Goal: Navigation & Orientation: Find specific page/section

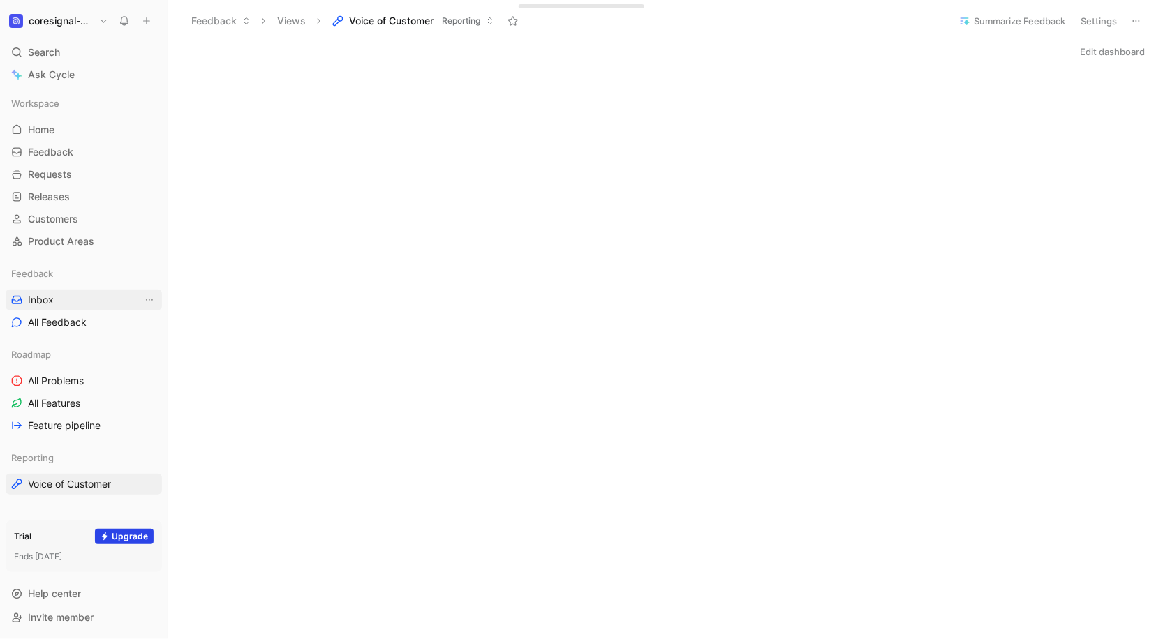
click at [68, 299] on link "Inbox" at bounding box center [84, 300] width 156 height 21
click at [69, 475] on link "Voice of Customer" at bounding box center [84, 484] width 156 height 21
click at [73, 15] on h1 "coresignal-playground" at bounding box center [61, 21] width 65 height 13
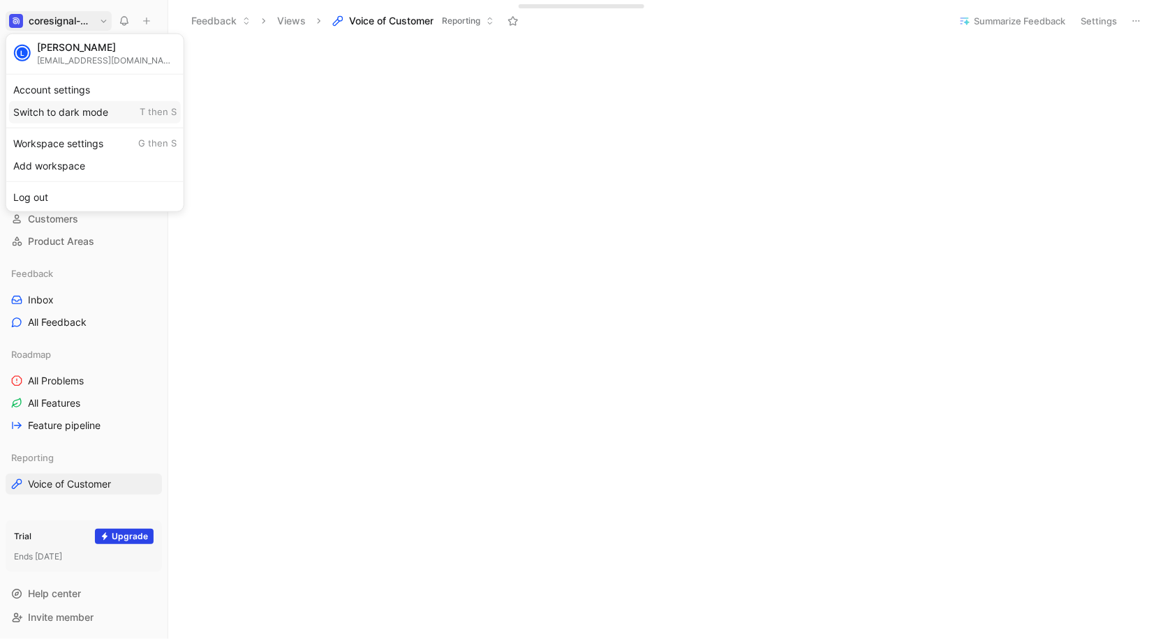
click at [68, 140] on div "Workspace settings G then S" at bounding box center [95, 143] width 172 height 22
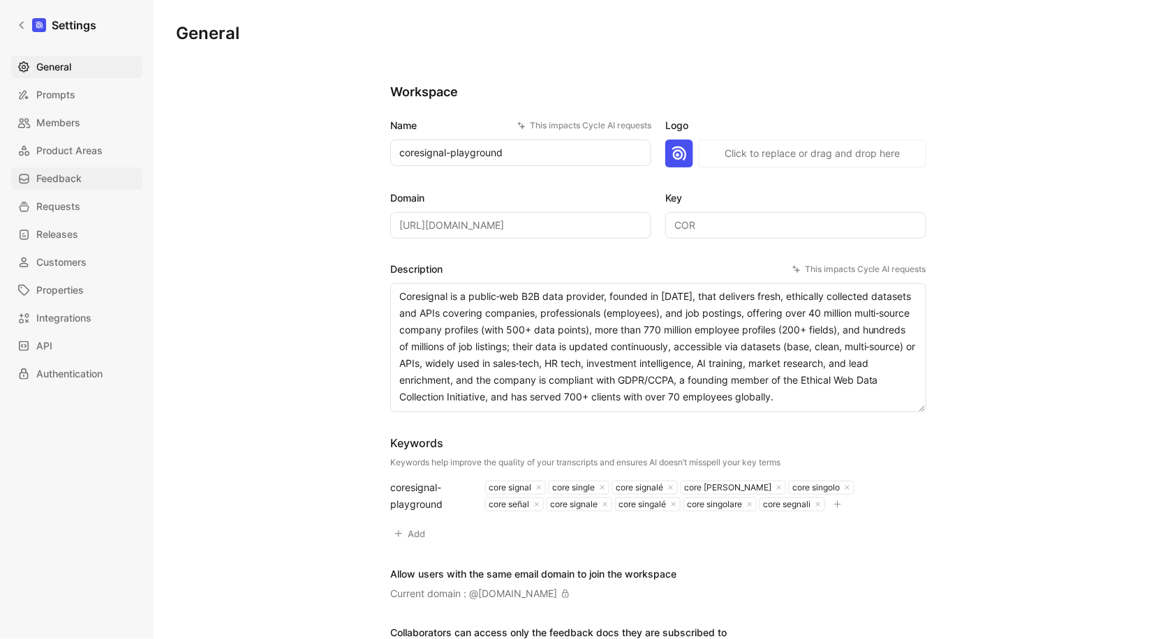
click at [68, 169] on link "Feedback" at bounding box center [76, 179] width 131 height 22
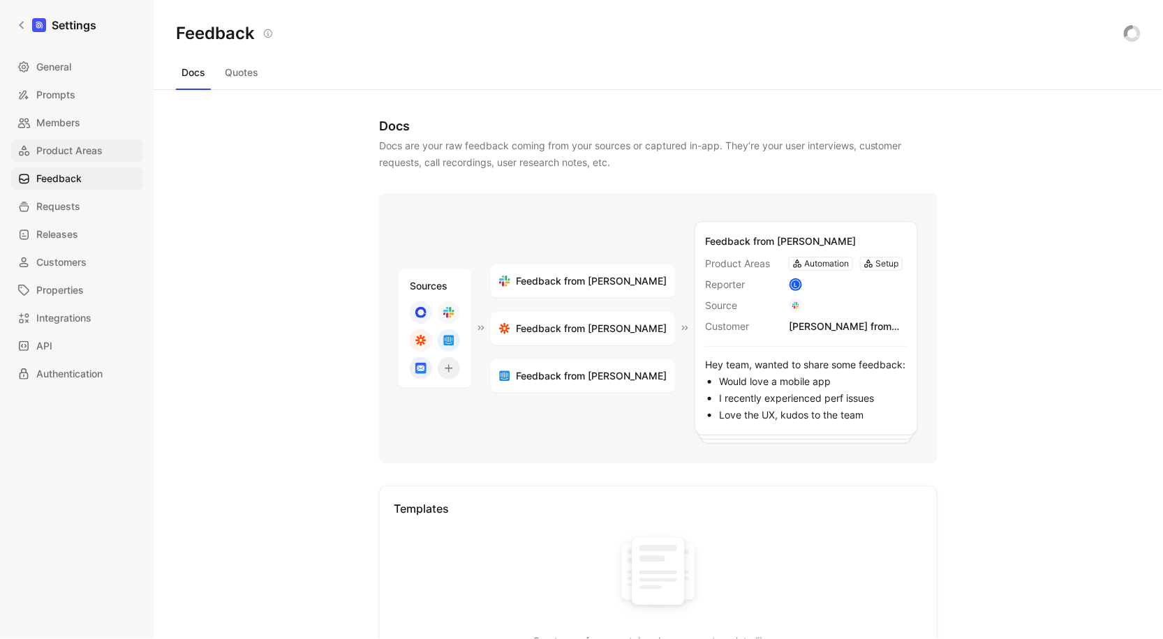
click at [73, 157] on span "Product Areas" at bounding box center [69, 150] width 66 height 17
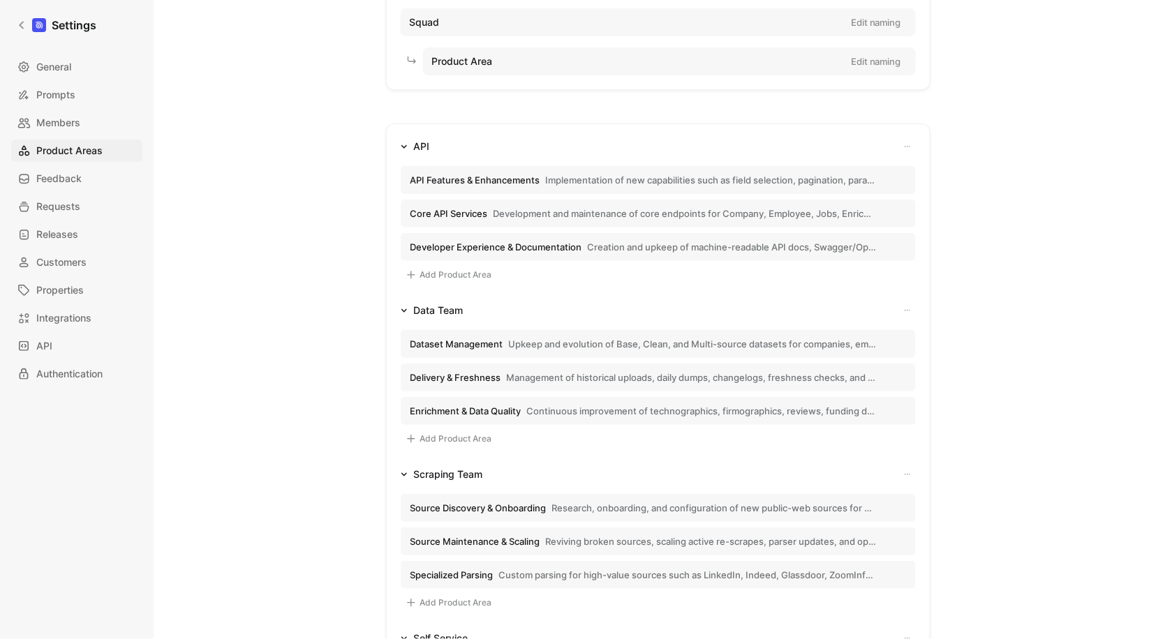
scroll to position [145, 0]
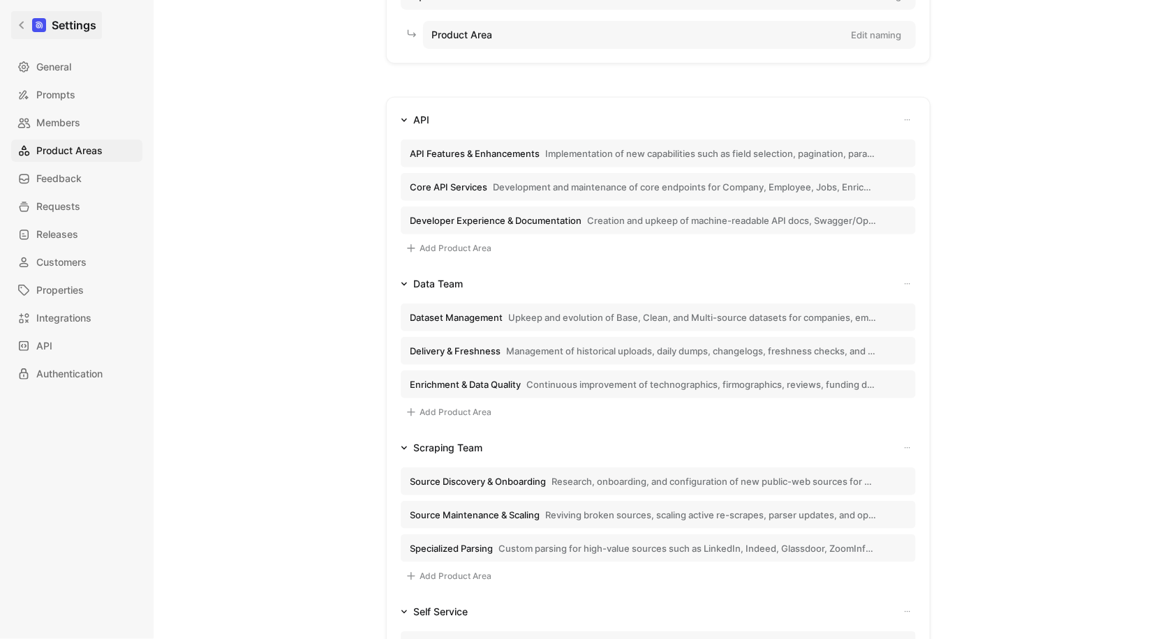
click at [22, 31] on link "Settings" at bounding box center [56, 25] width 91 height 28
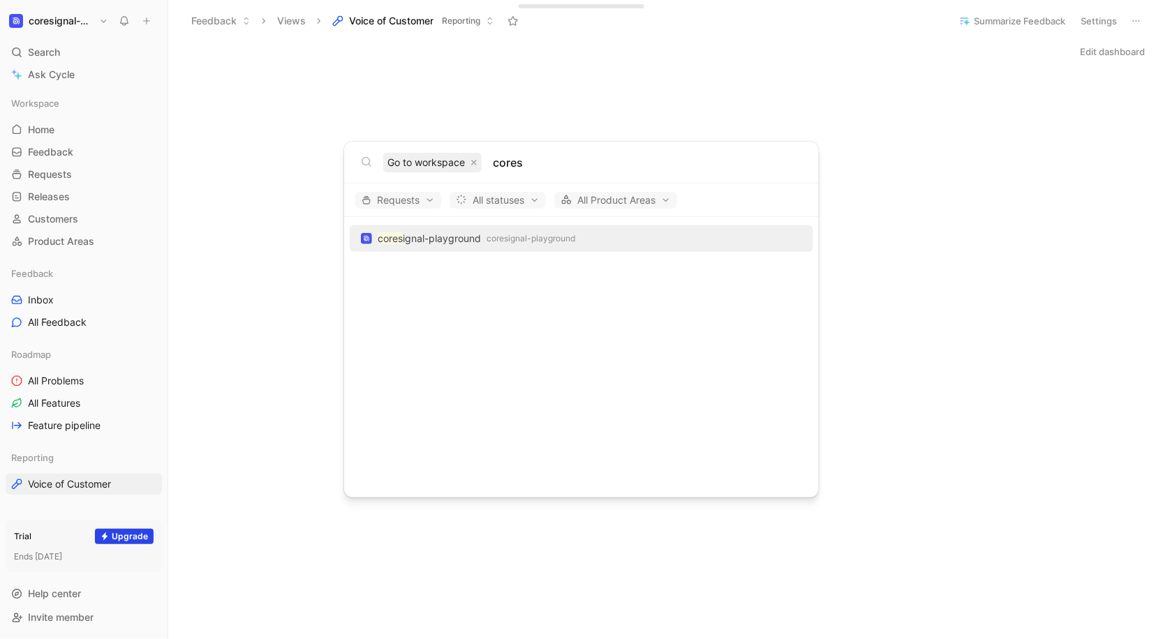
type input "cores"
click at [50, 125] on body "coresignal-playground Search ⌘ K Ask Cycle Workspace Home G then H Feedback G t…" at bounding box center [581, 319] width 1163 height 639
click at [50, 125] on span "Home" at bounding box center [41, 130] width 27 height 14
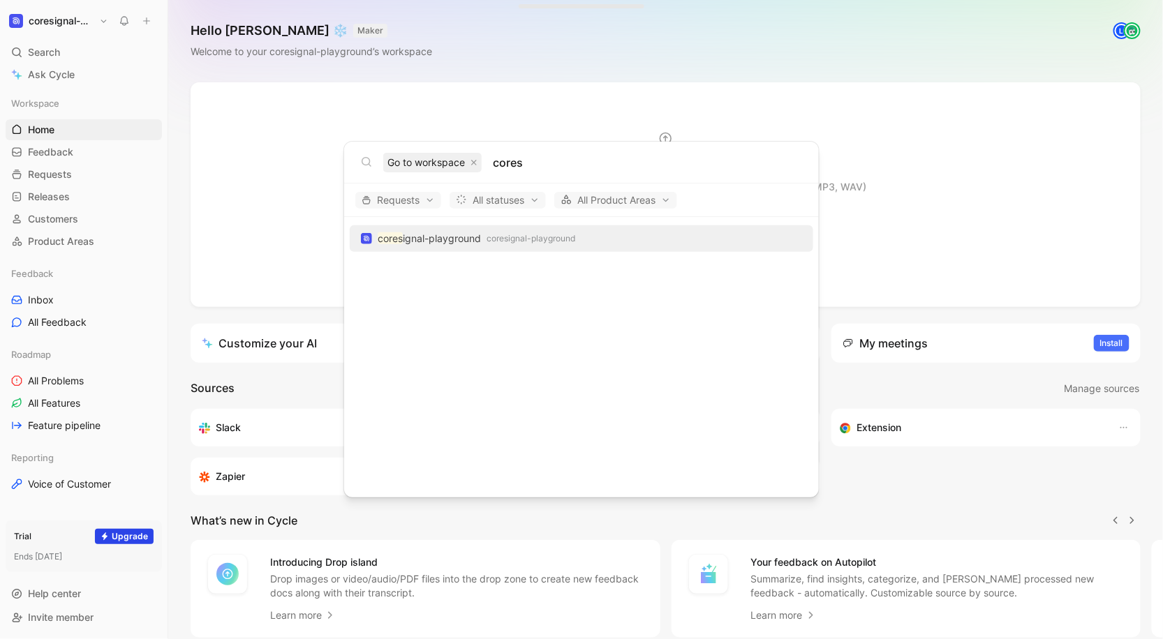
type input "cores"
click at [459, 71] on body "coresignal-playground Search ⌘ K Ask Cycle Workspace Home G then H Feedback G t…" at bounding box center [581, 319] width 1163 height 639
